Goal: Task Accomplishment & Management: Use online tool/utility

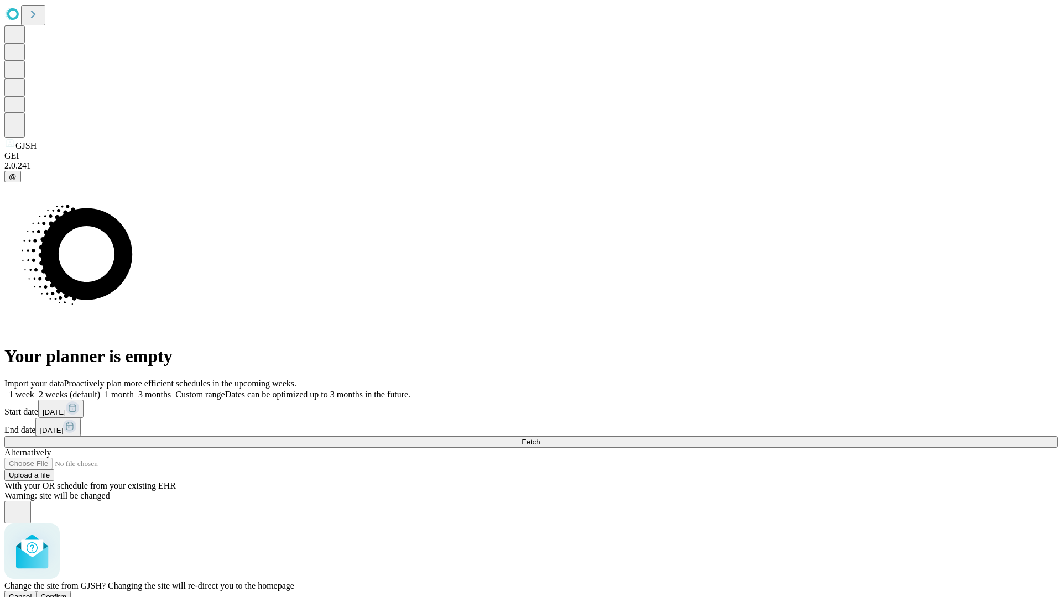
click at [67, 593] on span "Confirm" at bounding box center [54, 597] width 26 height 8
click at [134, 390] on label "1 month" at bounding box center [117, 394] width 34 height 9
click at [540, 438] on span "Fetch" at bounding box center [531, 442] width 18 height 8
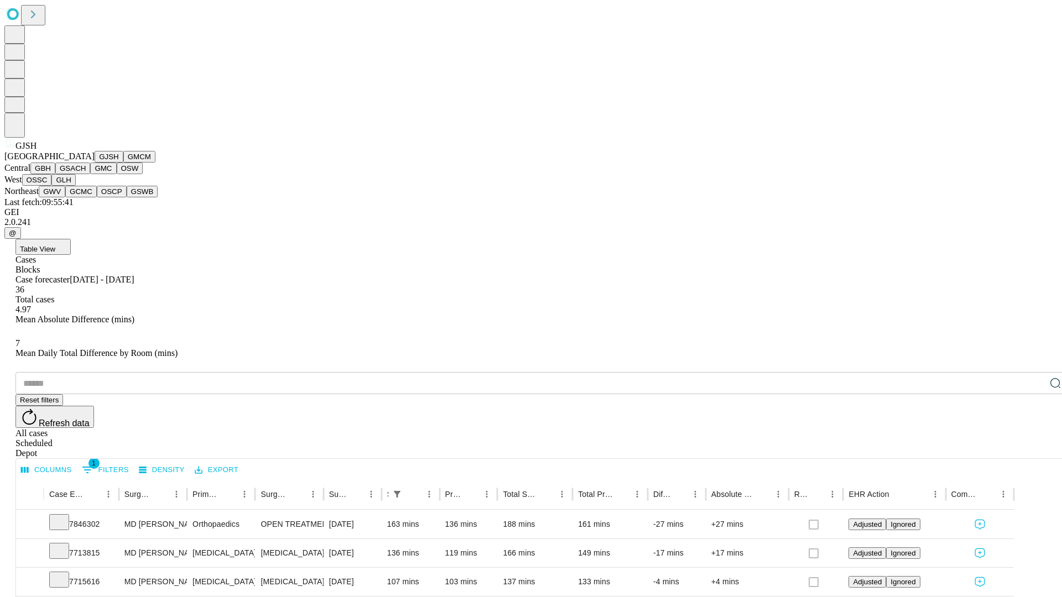
click at [123, 163] on button "GMCM" at bounding box center [139, 157] width 32 height 12
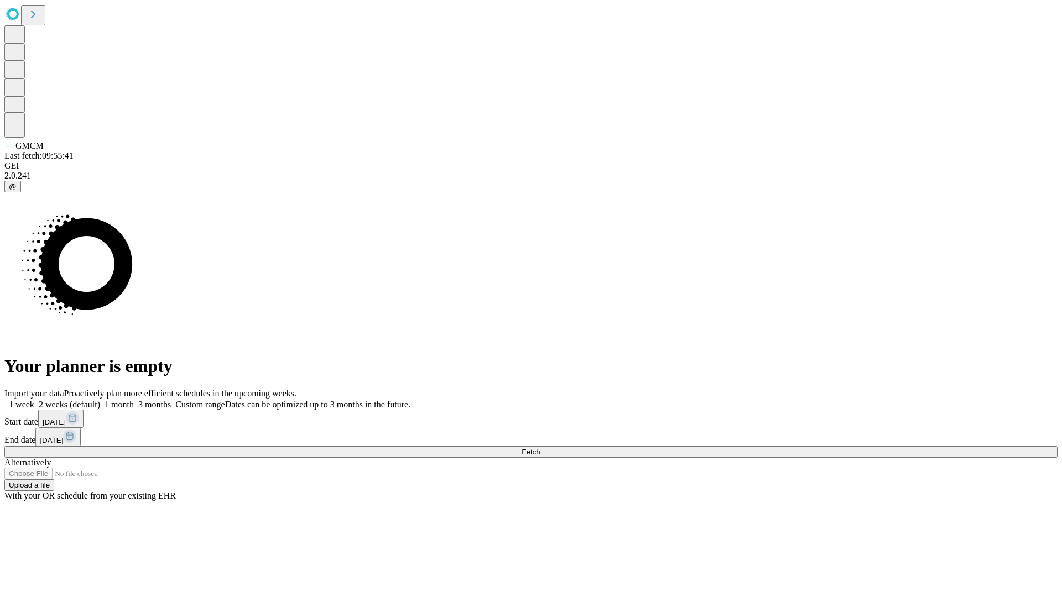
click at [134, 400] on label "1 month" at bounding box center [117, 404] width 34 height 9
click at [540, 448] on span "Fetch" at bounding box center [531, 452] width 18 height 8
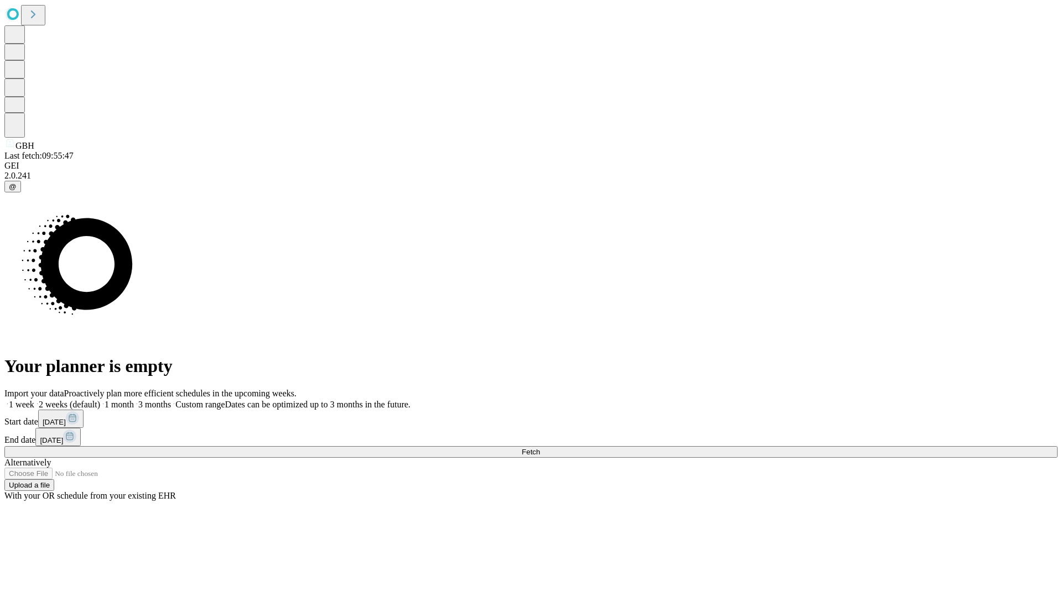
click at [540, 448] on span "Fetch" at bounding box center [531, 452] width 18 height 8
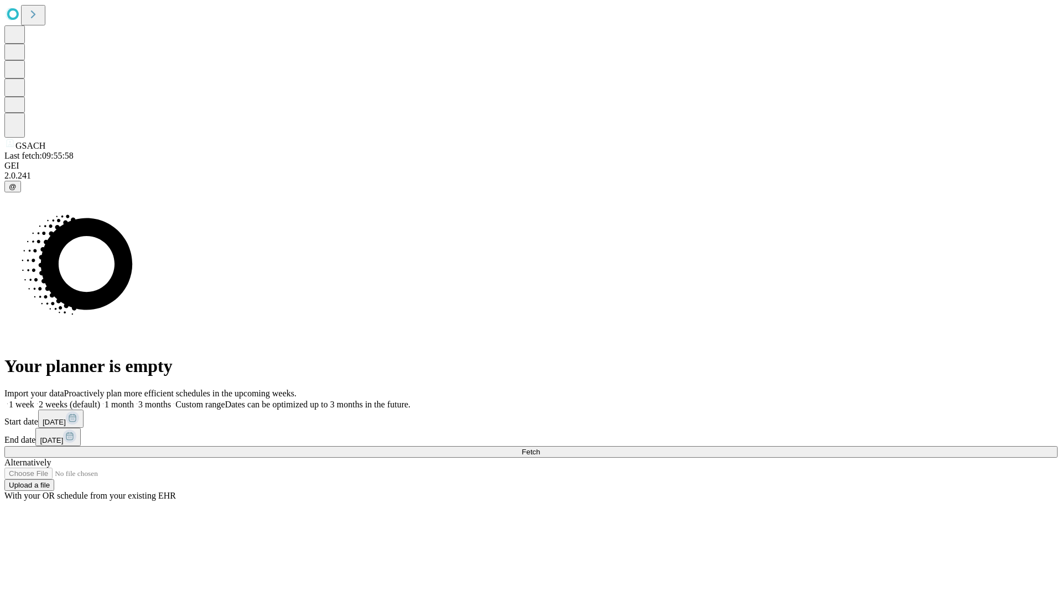
click at [540, 448] on span "Fetch" at bounding box center [531, 452] width 18 height 8
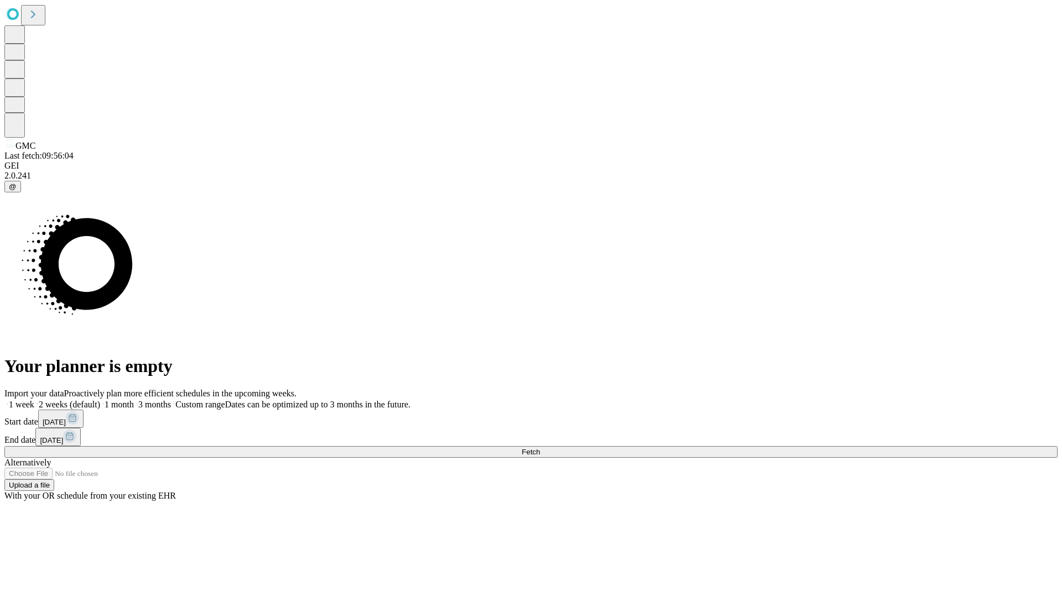
click at [134, 400] on label "1 month" at bounding box center [117, 404] width 34 height 9
click at [540, 448] on span "Fetch" at bounding box center [531, 452] width 18 height 8
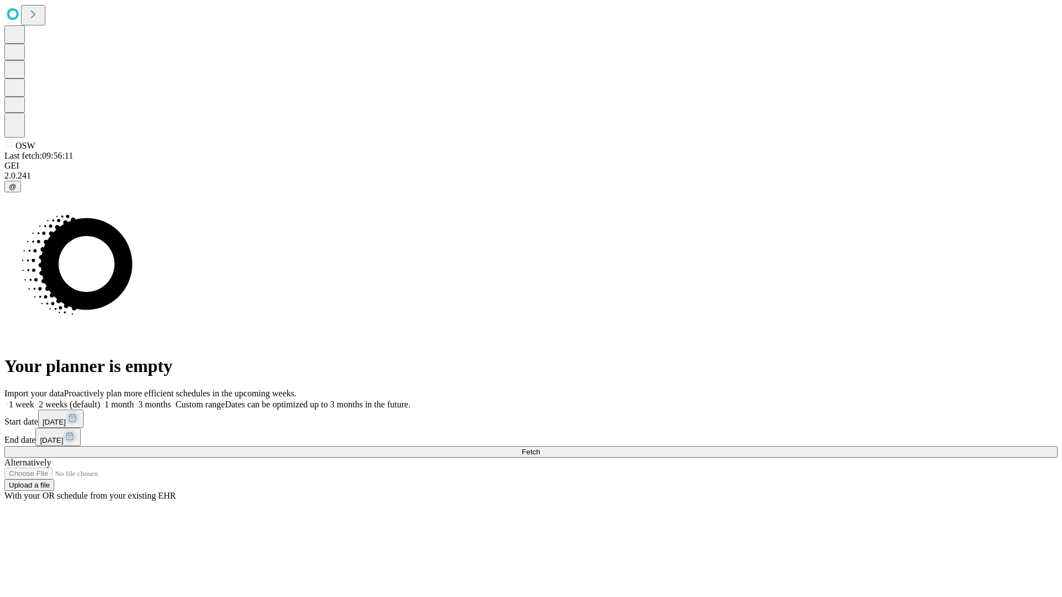
click at [134, 400] on label "1 month" at bounding box center [117, 404] width 34 height 9
click at [540, 448] on span "Fetch" at bounding box center [531, 452] width 18 height 8
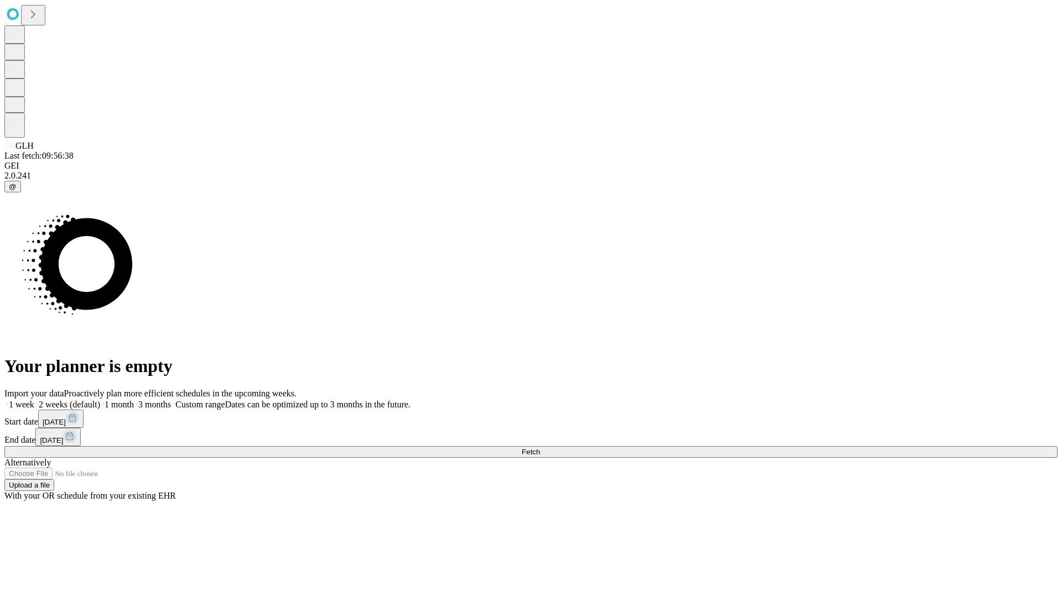
click at [134, 400] on label "1 month" at bounding box center [117, 404] width 34 height 9
click at [540, 448] on span "Fetch" at bounding box center [531, 452] width 18 height 8
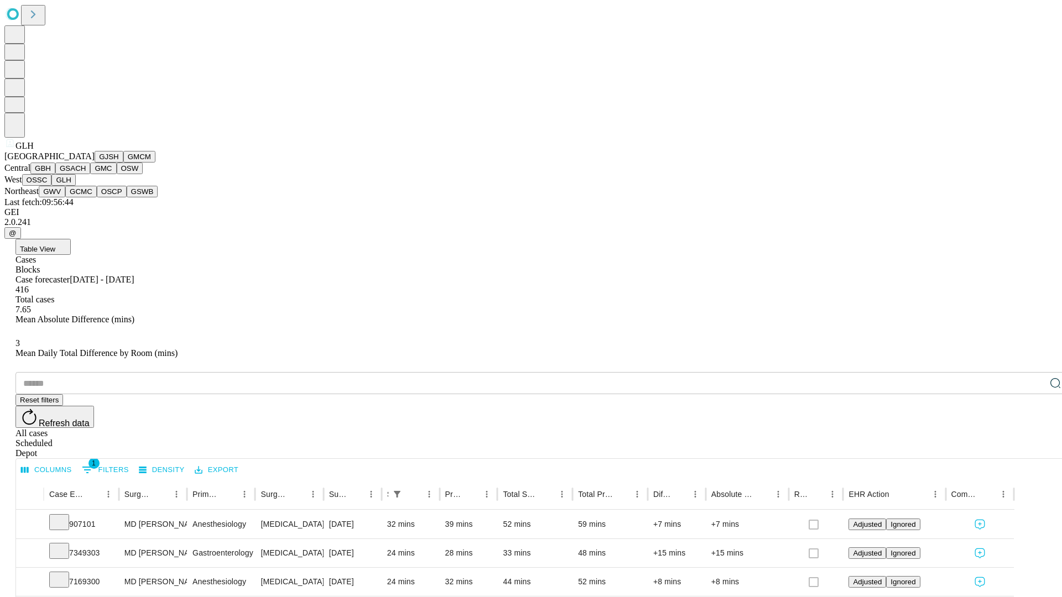
click at [65, 197] on button "GWV" at bounding box center [52, 192] width 27 height 12
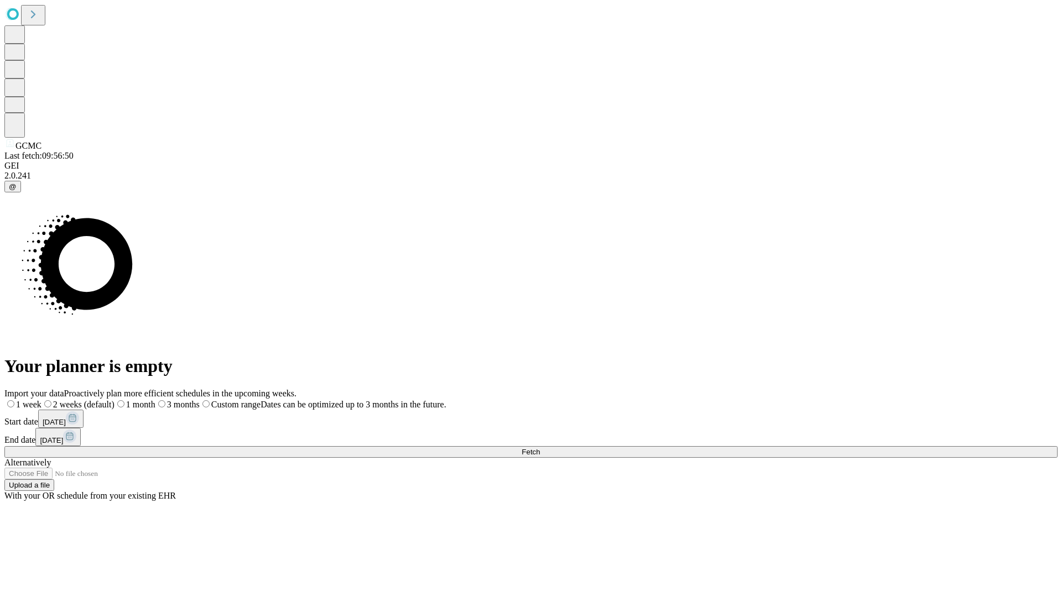
click at [155, 400] on label "1 month" at bounding box center [135, 404] width 41 height 9
click at [540, 448] on span "Fetch" at bounding box center [531, 452] width 18 height 8
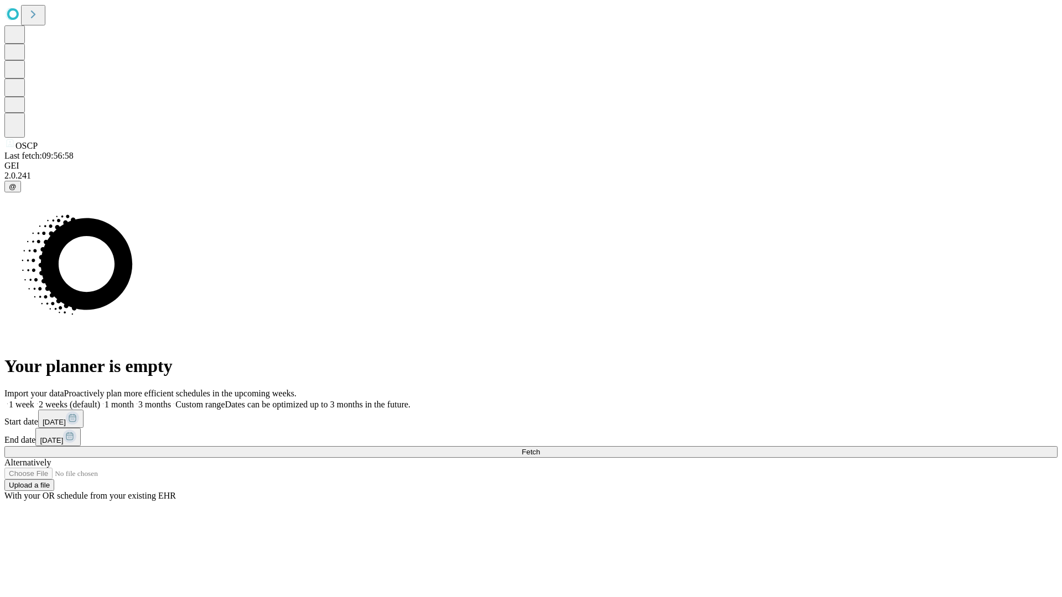
click at [134, 400] on label "1 month" at bounding box center [117, 404] width 34 height 9
click at [540, 448] on span "Fetch" at bounding box center [531, 452] width 18 height 8
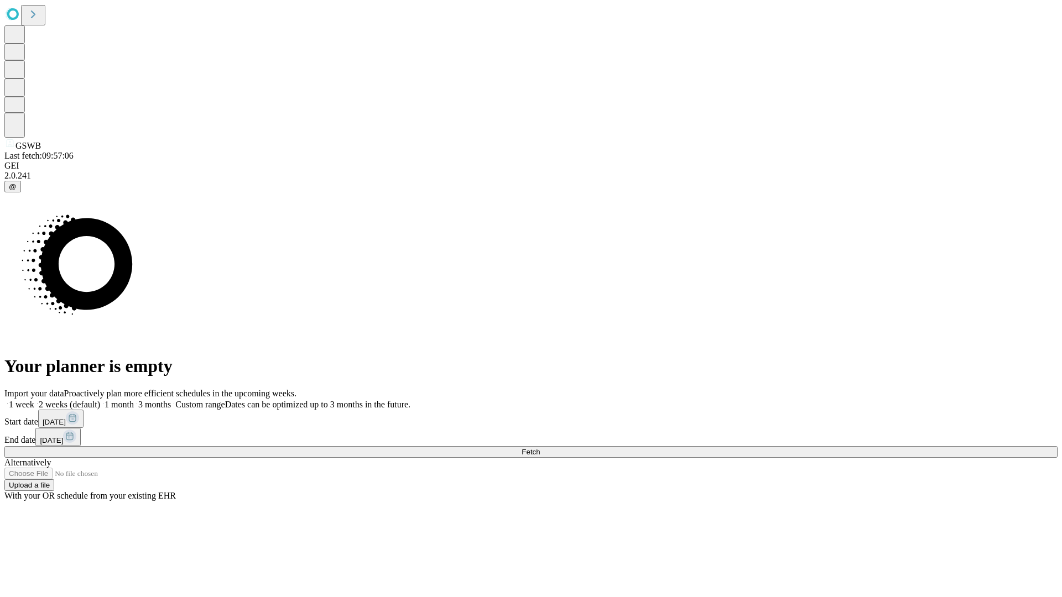
click at [134, 400] on label "1 month" at bounding box center [117, 404] width 34 height 9
click at [540, 448] on span "Fetch" at bounding box center [531, 452] width 18 height 8
